Goal: Find specific page/section: Find specific page/section

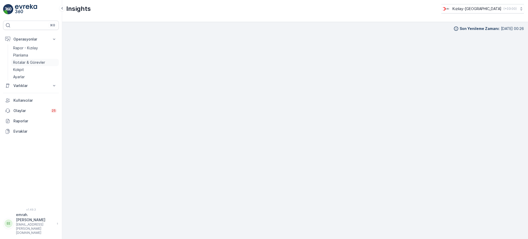
click at [23, 63] on p "Rotalar & Görevler" at bounding box center [29, 62] width 32 height 5
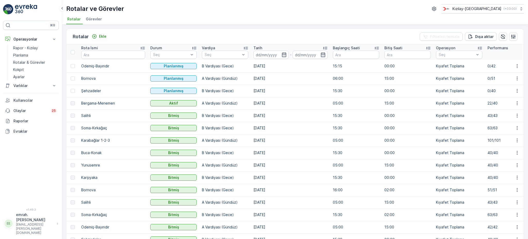
click at [485, 103] on td "22/40" at bounding box center [511, 103] width 52 height 12
click at [485, 104] on td "22/40" at bounding box center [511, 103] width 52 height 12
click at [285, 117] on td "[DATE]" at bounding box center [290, 115] width 79 height 12
